Goal: Information Seeking & Learning: Learn about a topic

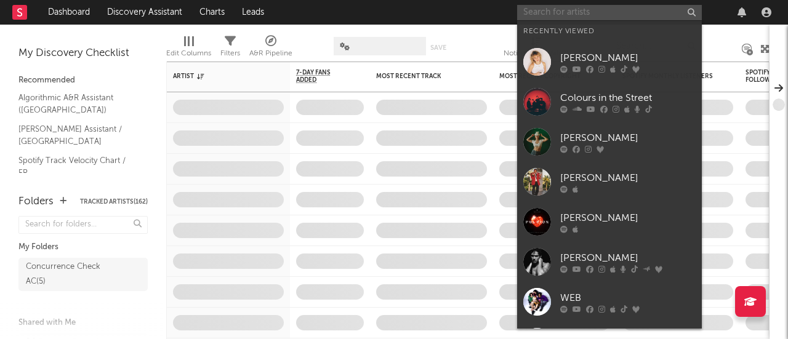
click at [581, 13] on input "text" at bounding box center [609, 12] width 185 height 15
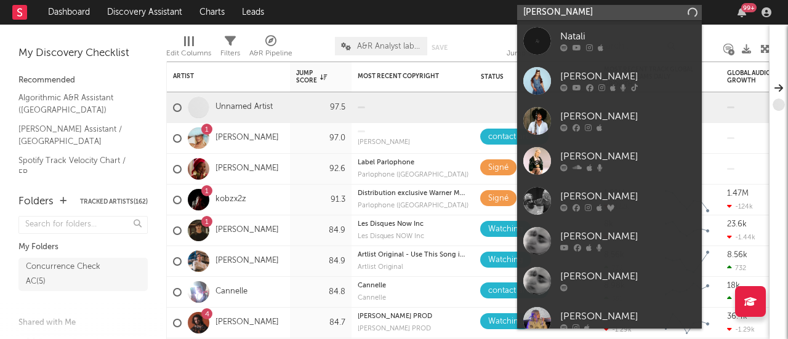
type input "[PERSON_NAME]"
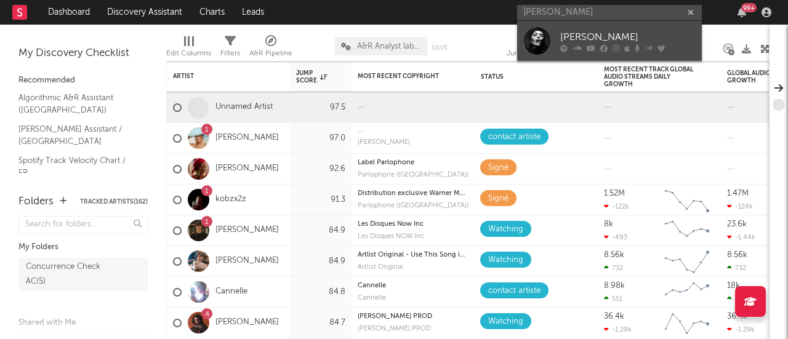
click at [578, 30] on div "[PERSON_NAME]" at bounding box center [627, 37] width 135 height 15
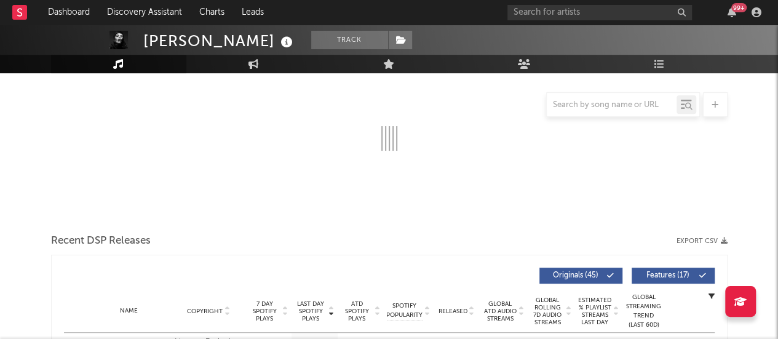
select select "6m"
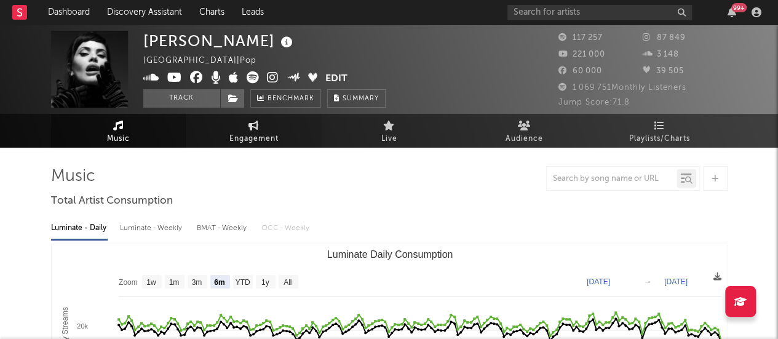
click at [237, 138] on span "Engagement" at bounding box center [254, 139] width 49 height 15
select select "1w"
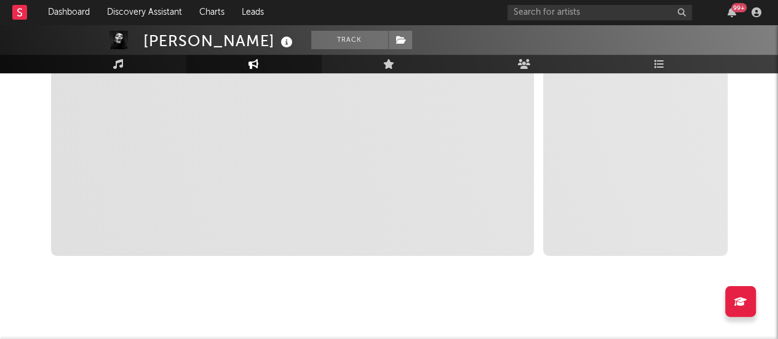
scroll to position [331, 0]
select select "1m"
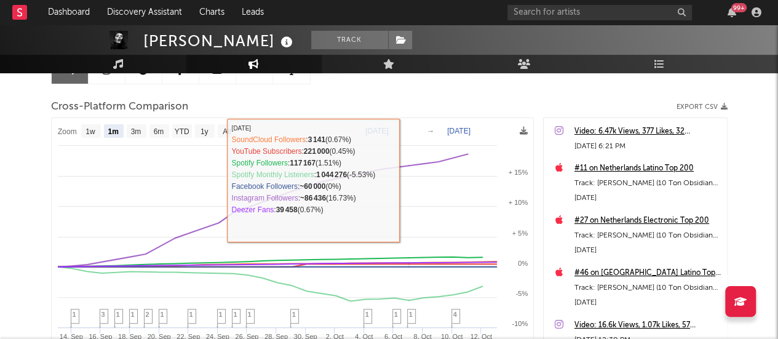
scroll to position [0, 0]
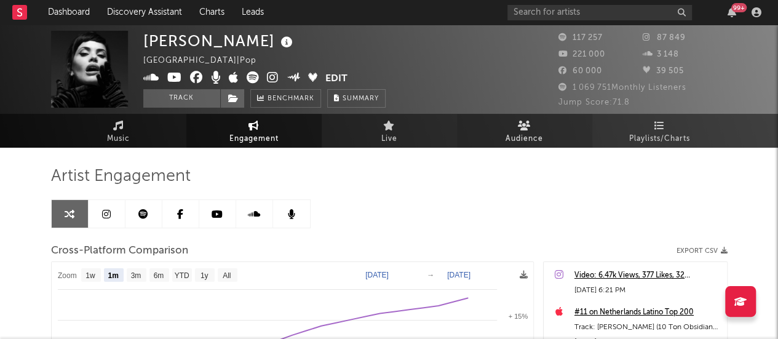
click at [554, 137] on link "Audience" at bounding box center [524, 131] width 135 height 34
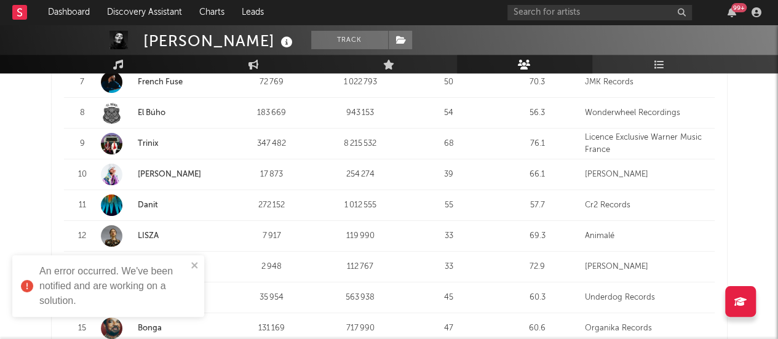
scroll to position [738, 0]
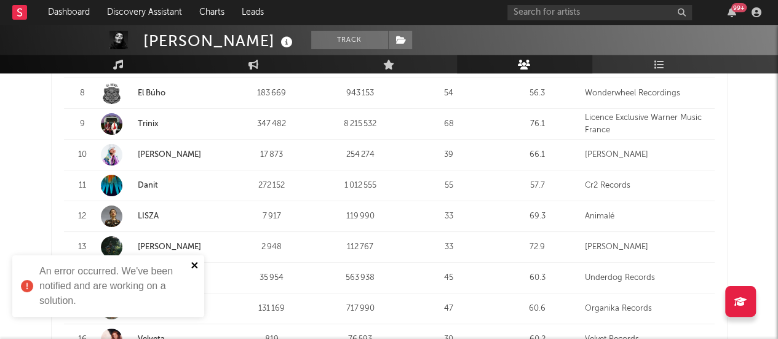
click at [196, 266] on icon "close" at bounding box center [195, 265] width 9 height 10
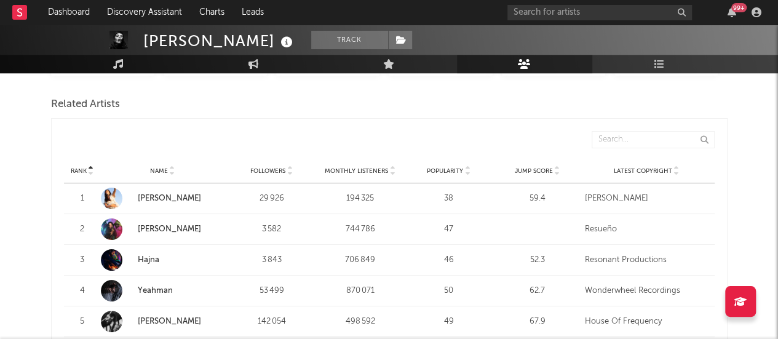
scroll to position [492, 0]
